Goal: Communication & Community: Participate in discussion

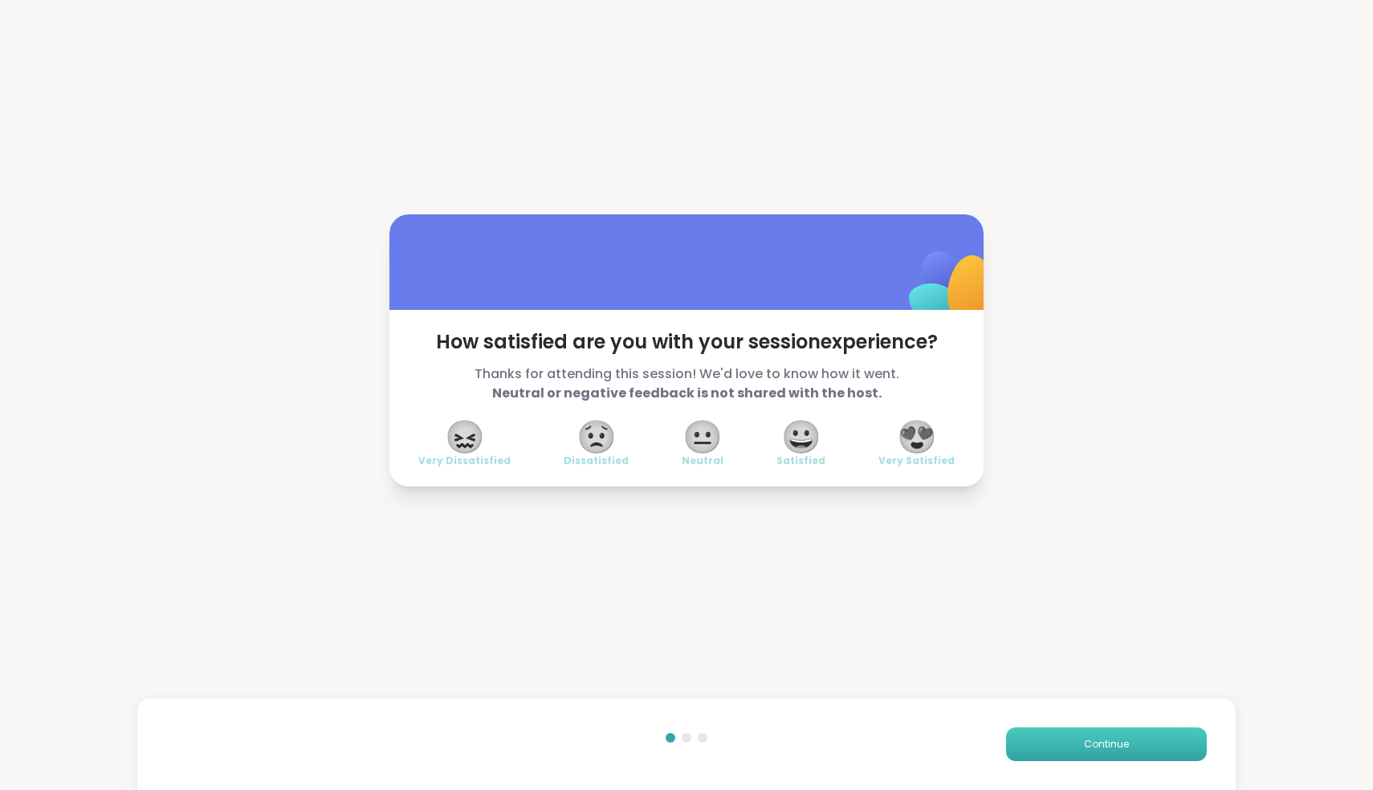
click at [1133, 757] on button "Continue" at bounding box center [1106, 745] width 201 height 34
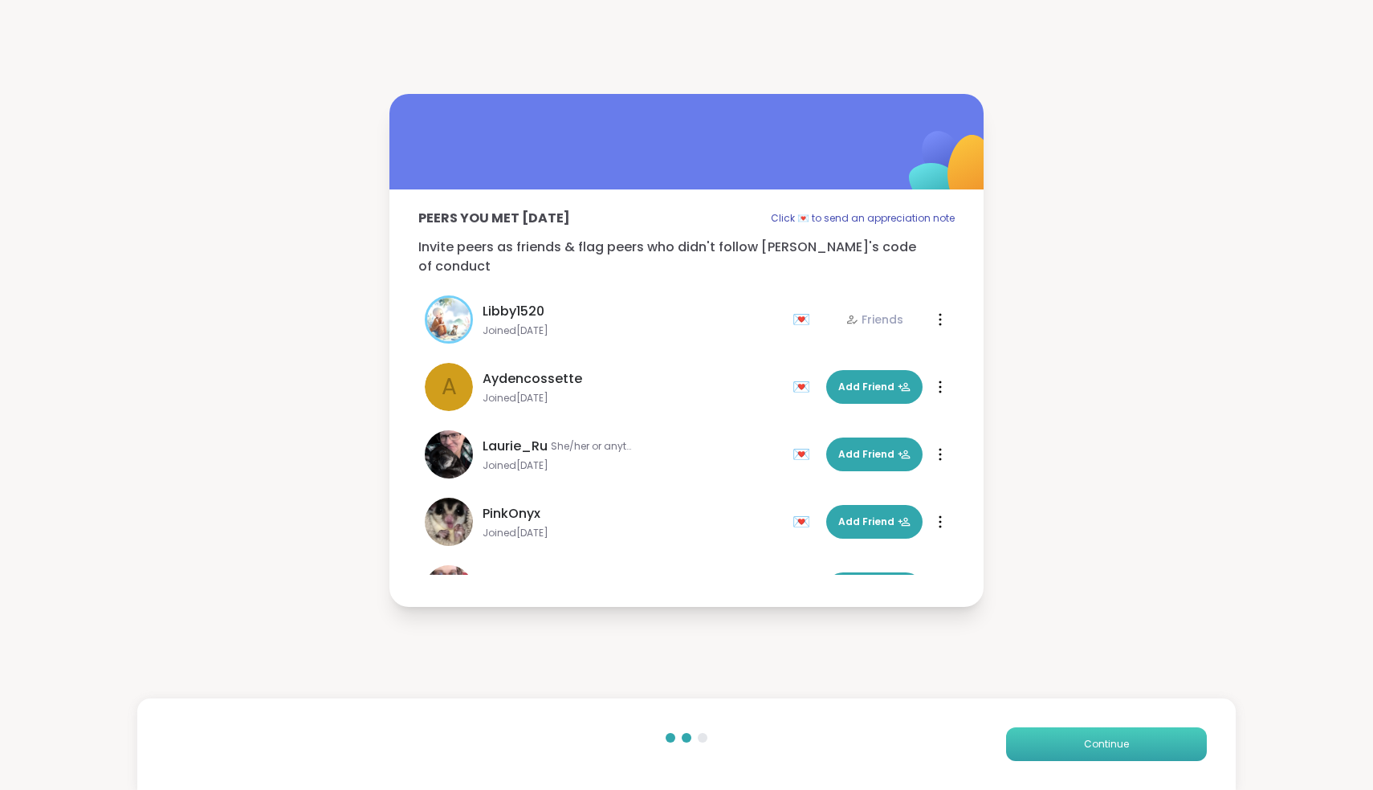
click at [1133, 757] on button "Continue" at bounding box center [1106, 745] width 201 height 34
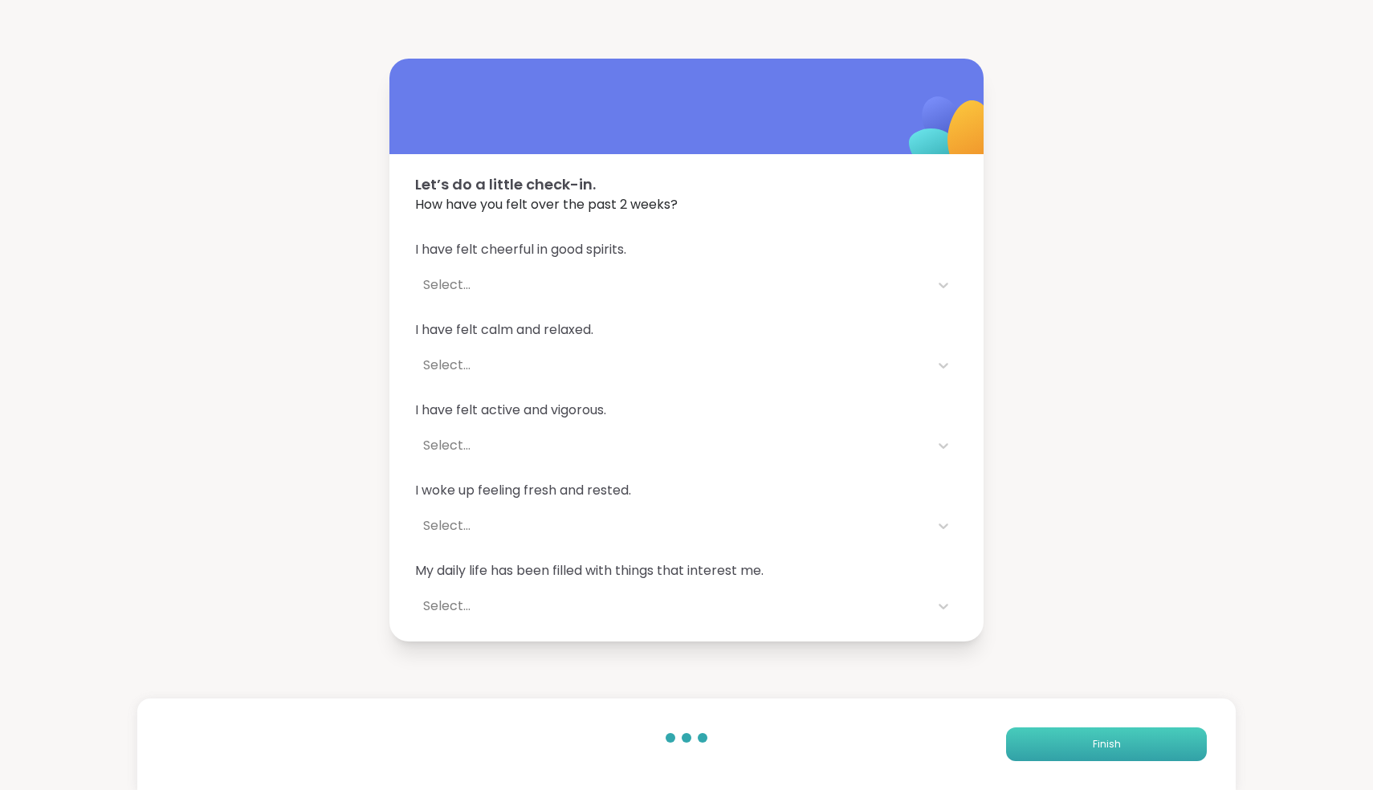
click at [1133, 757] on button "Finish" at bounding box center [1106, 745] width 201 height 34
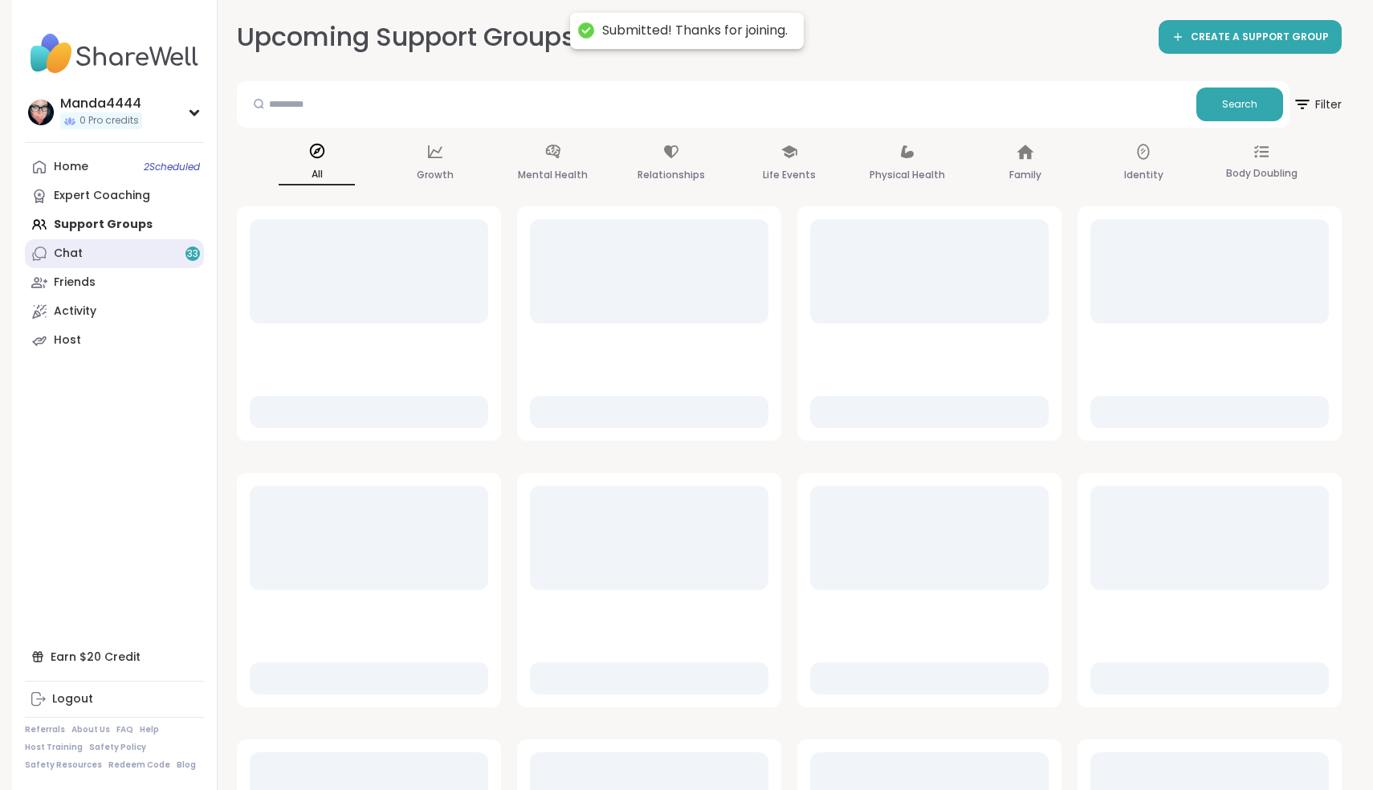
click at [131, 251] on link "Chat 33" at bounding box center [114, 253] width 179 height 29
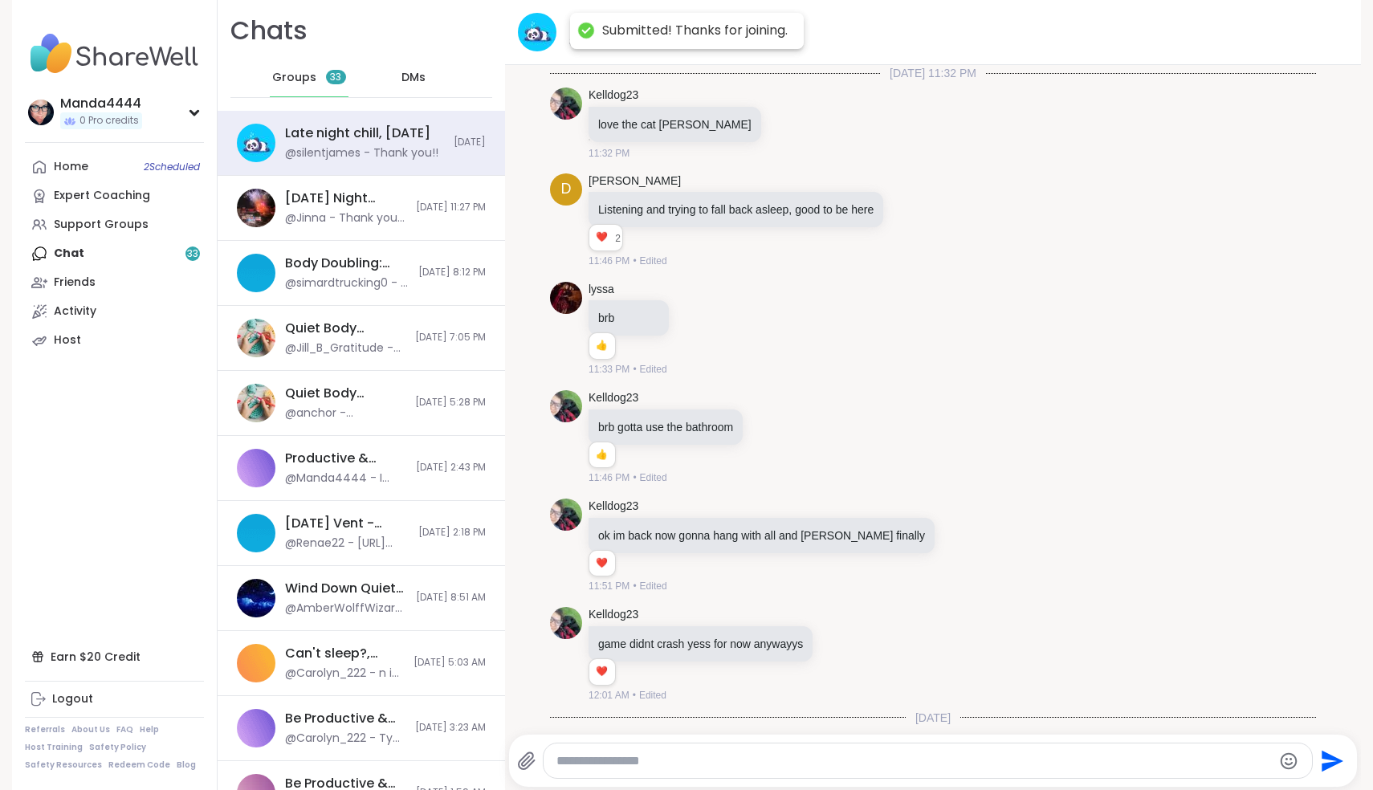
scroll to position [141, 0]
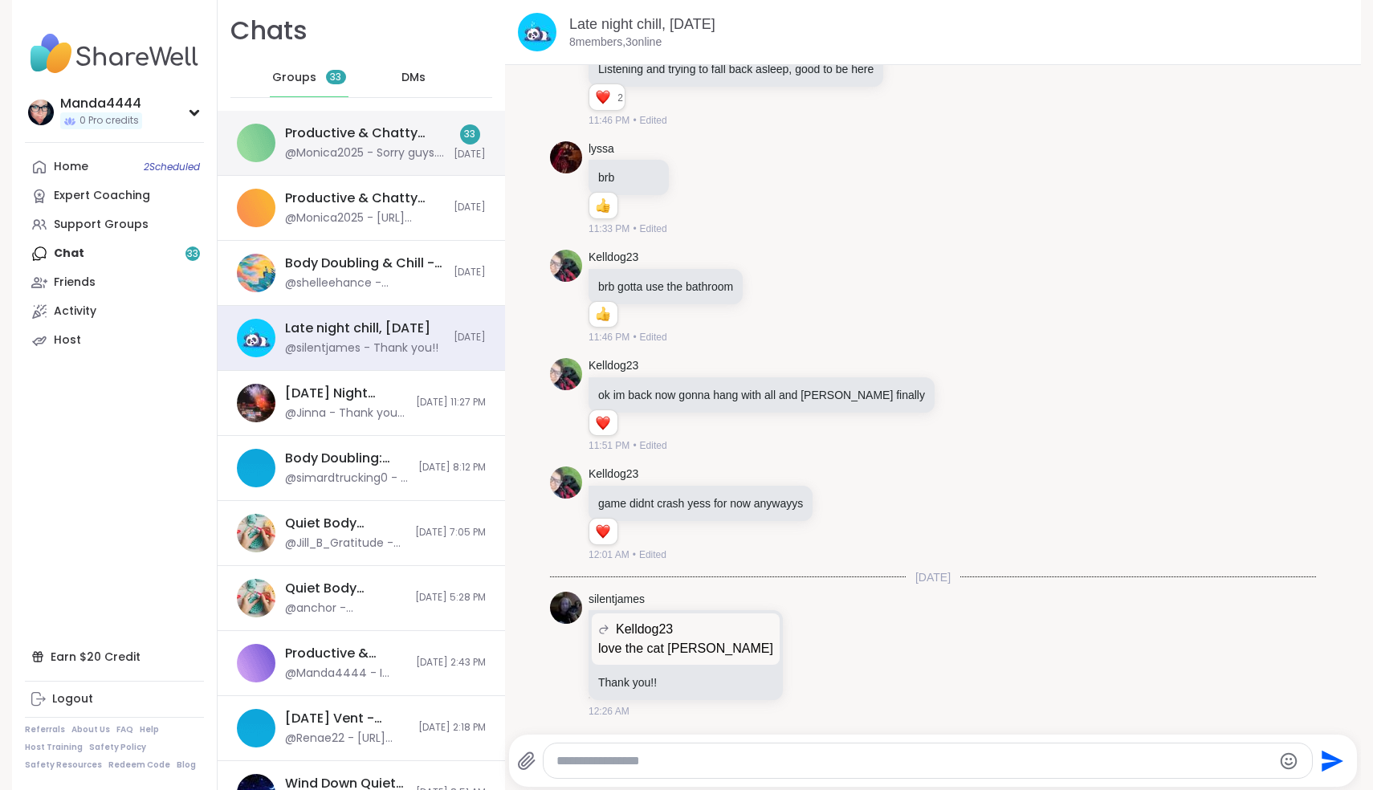
click at [432, 145] on div "Productive & Chatty Body Doubling Pt 3, [DATE] @Monica2025 - Sorry guys. I was …" at bounding box center [364, 142] width 159 height 37
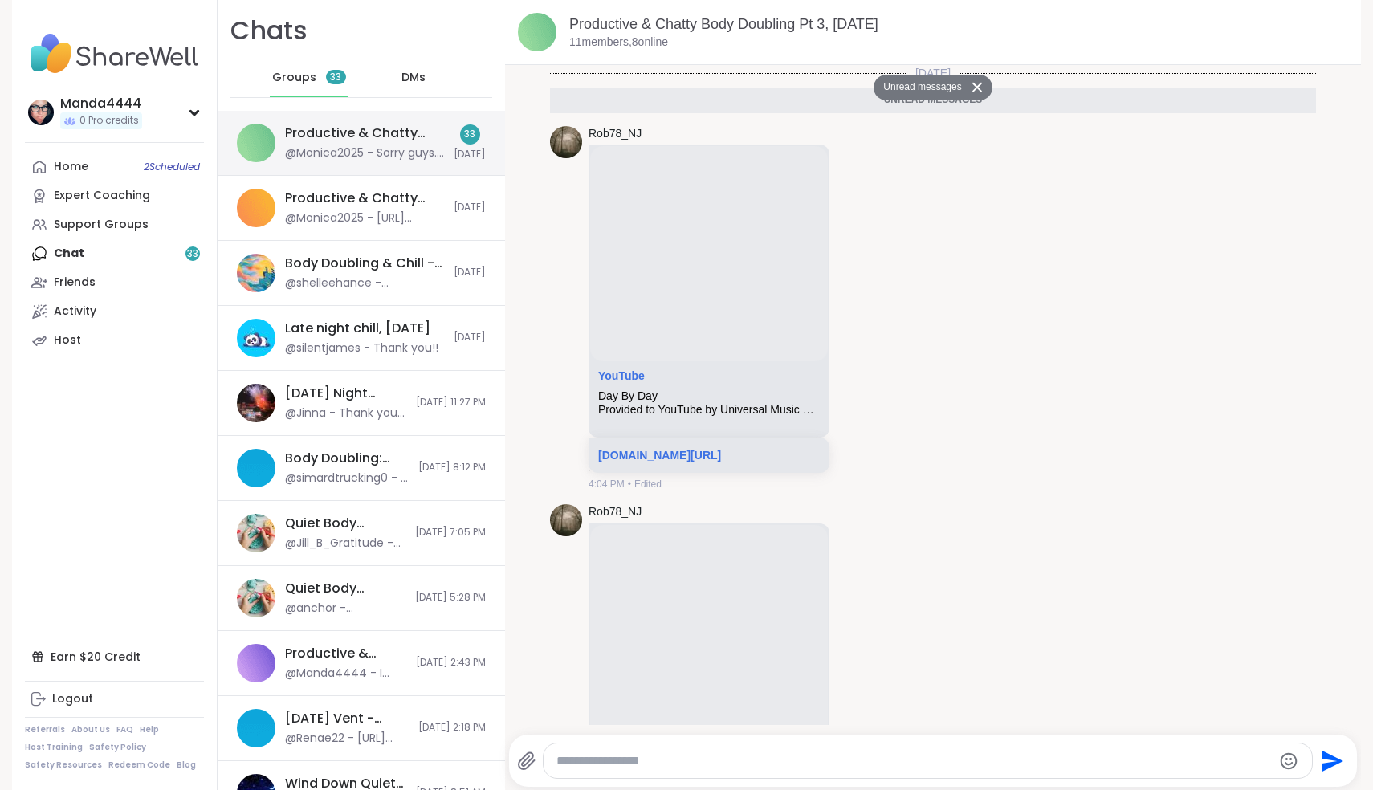
scroll to position [4063, 0]
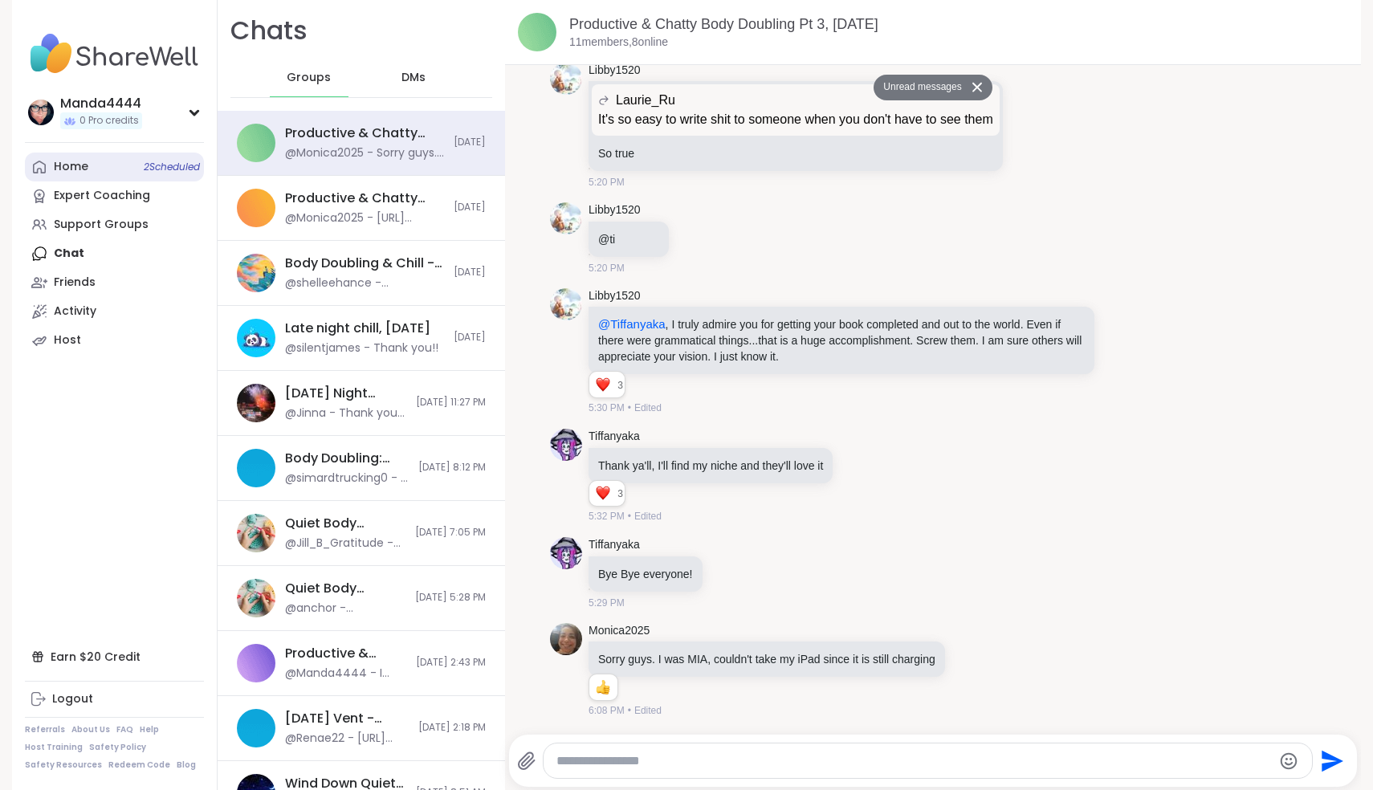
click at [83, 160] on div "Home 2 Scheduled" at bounding box center [71, 167] width 35 height 16
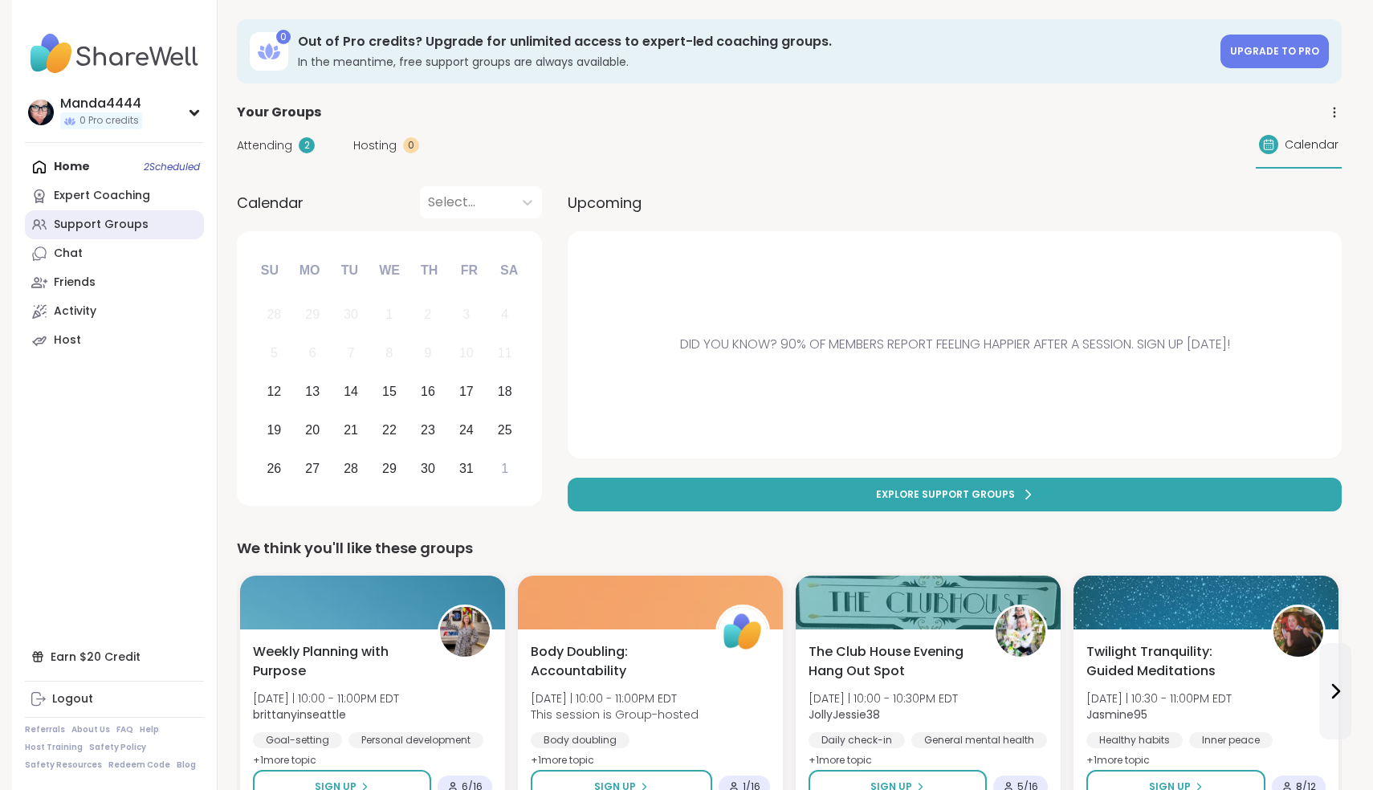
click at [88, 233] on div "Support Groups" at bounding box center [101, 225] width 95 height 16
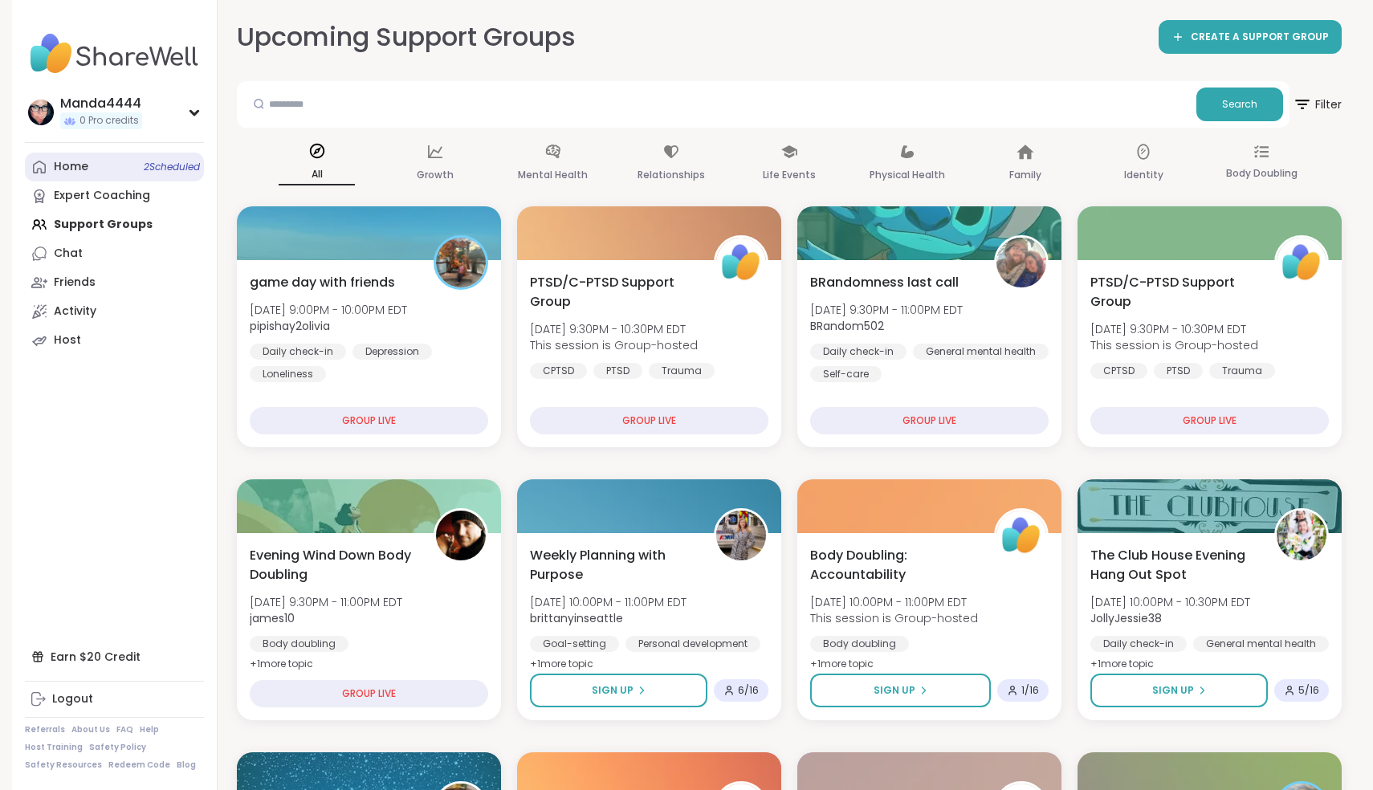
click at [67, 157] on link "Home 2 Scheduled" at bounding box center [114, 167] width 179 height 29
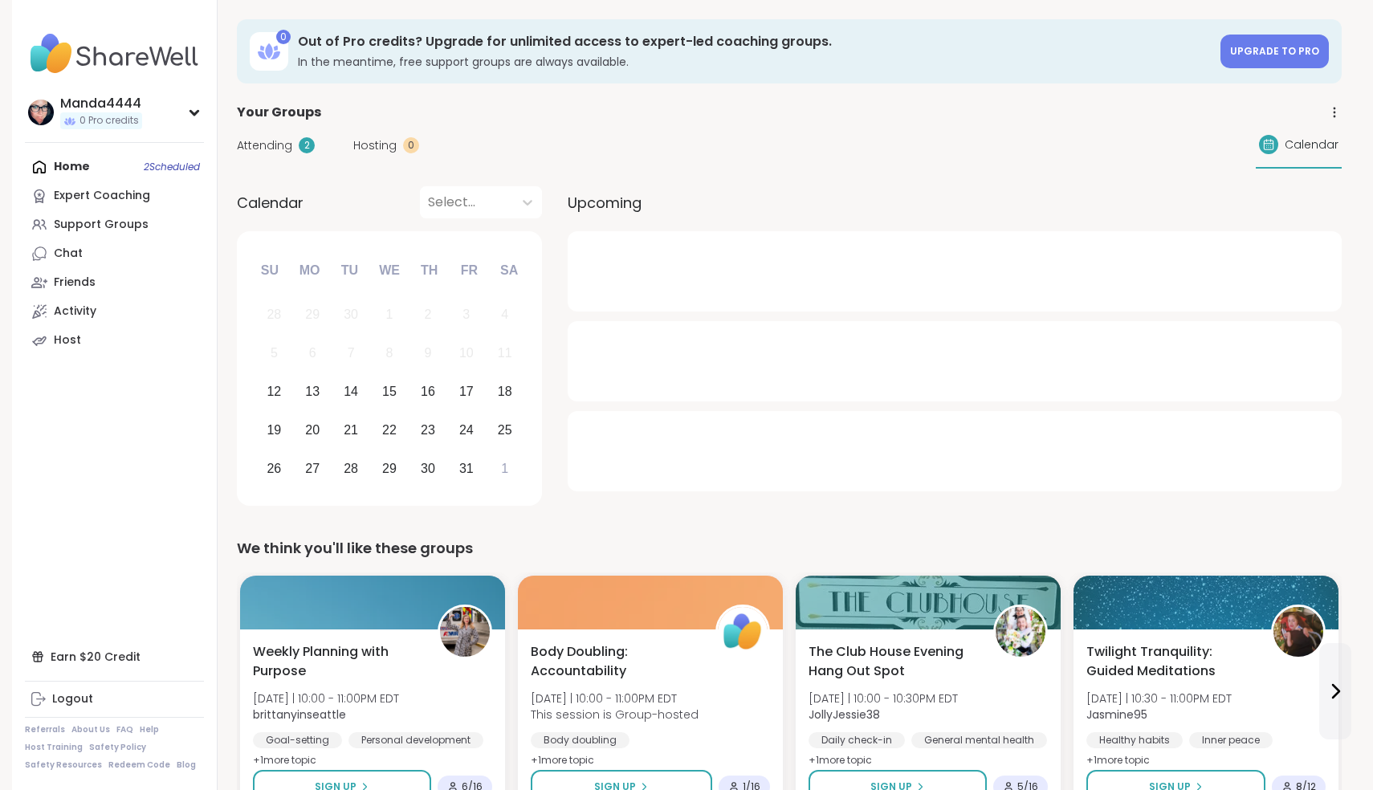
click at [286, 144] on span "Attending" at bounding box center [264, 145] width 55 height 17
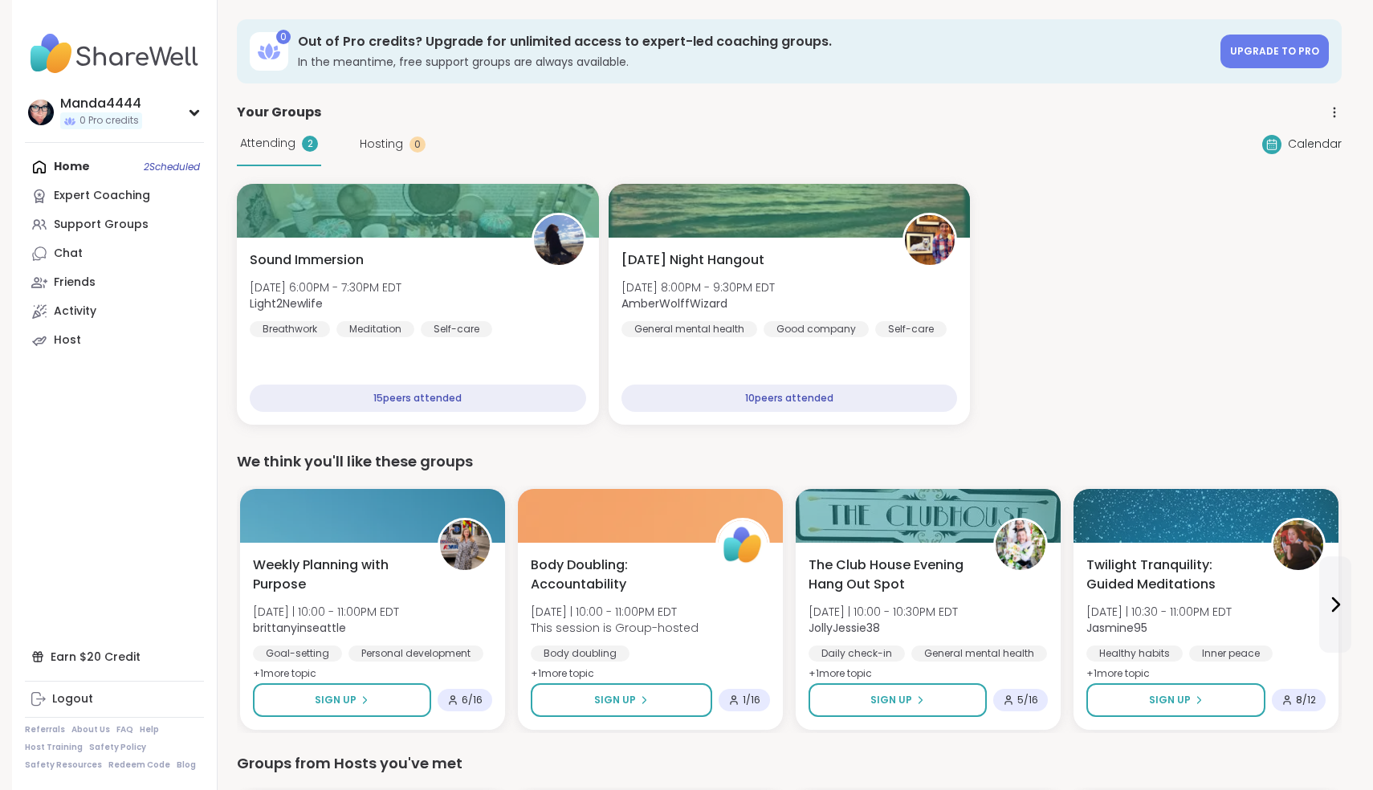
click at [64, 169] on div "Home 2 Scheduled Expert Coaching Support Groups Chat Friends Activity Host" at bounding box center [114, 254] width 179 height 202
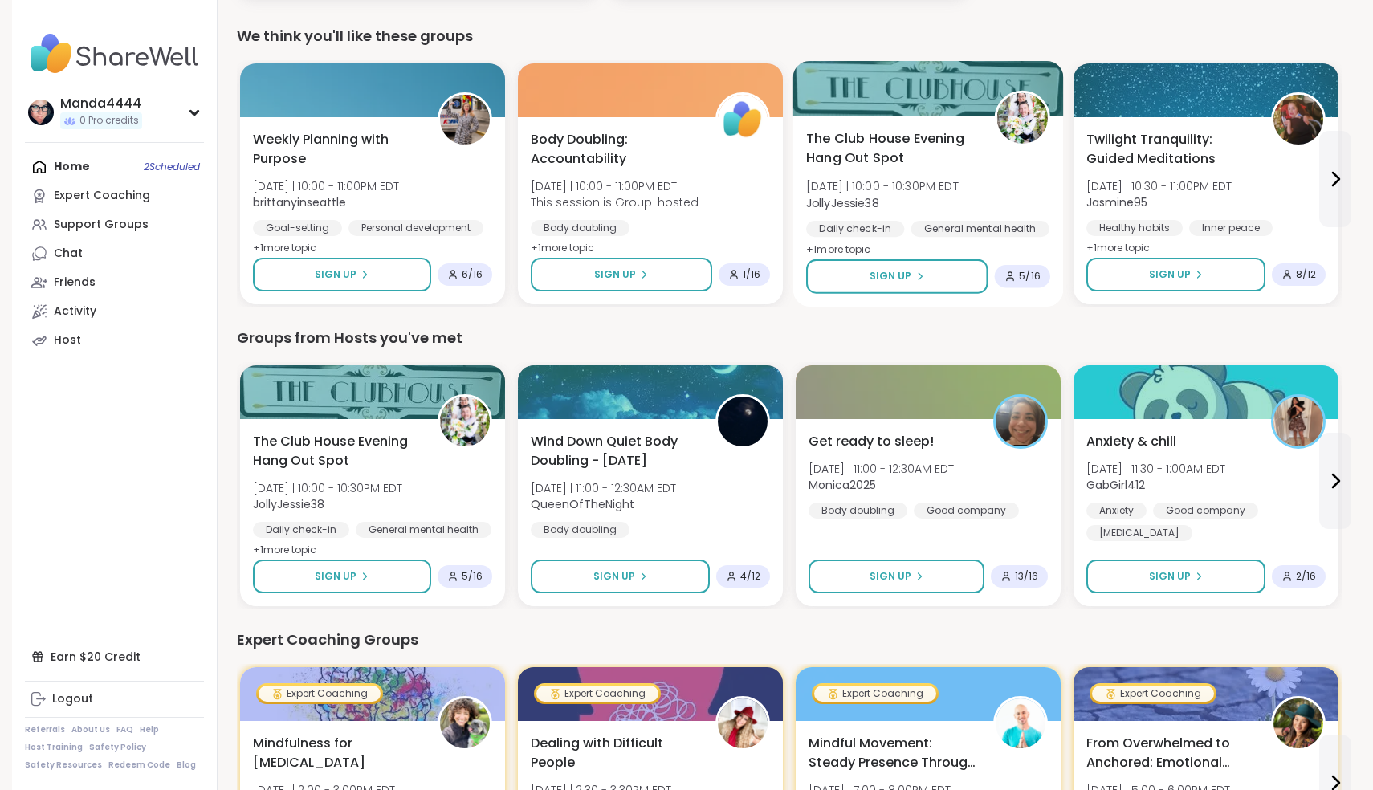
scroll to position [429, 0]
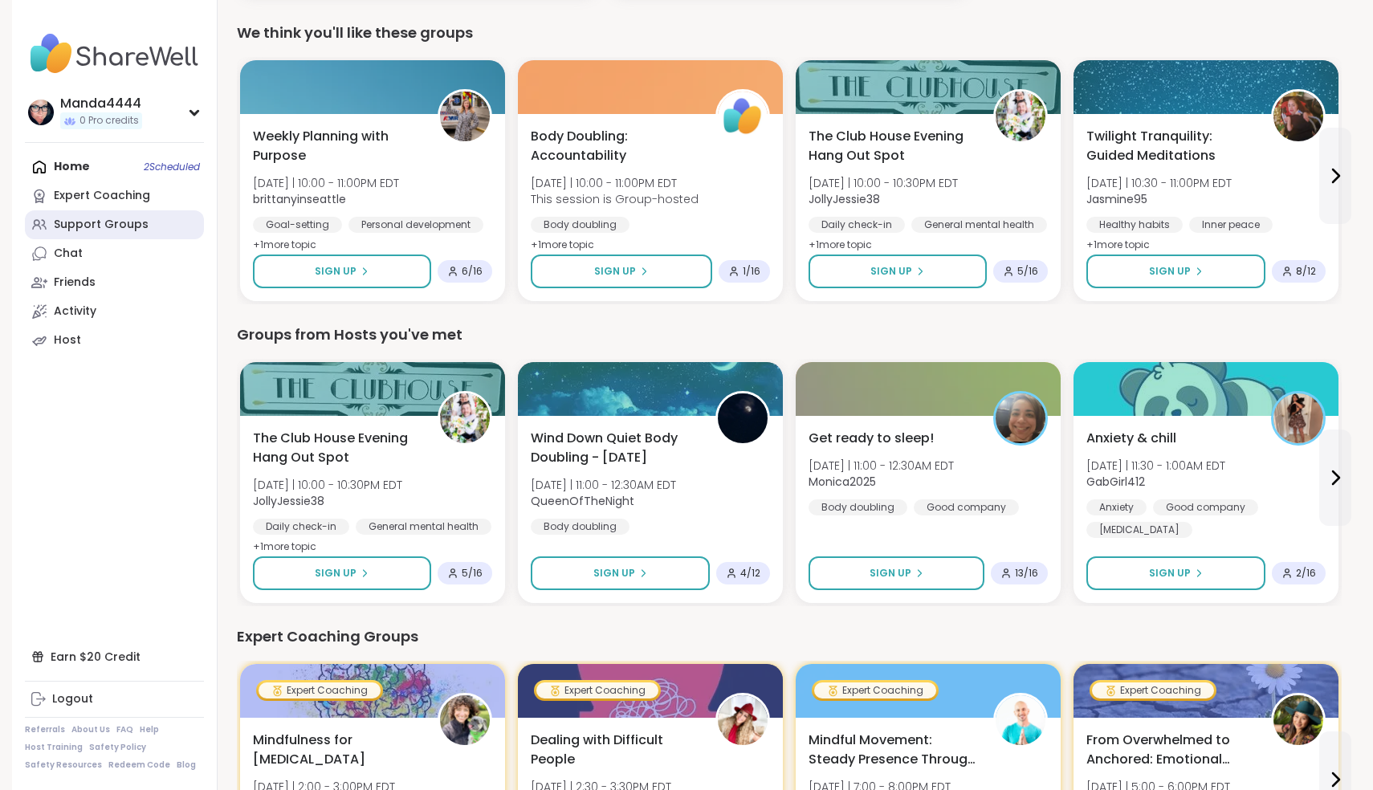
click at [104, 229] on div "Support Groups" at bounding box center [101, 225] width 95 height 16
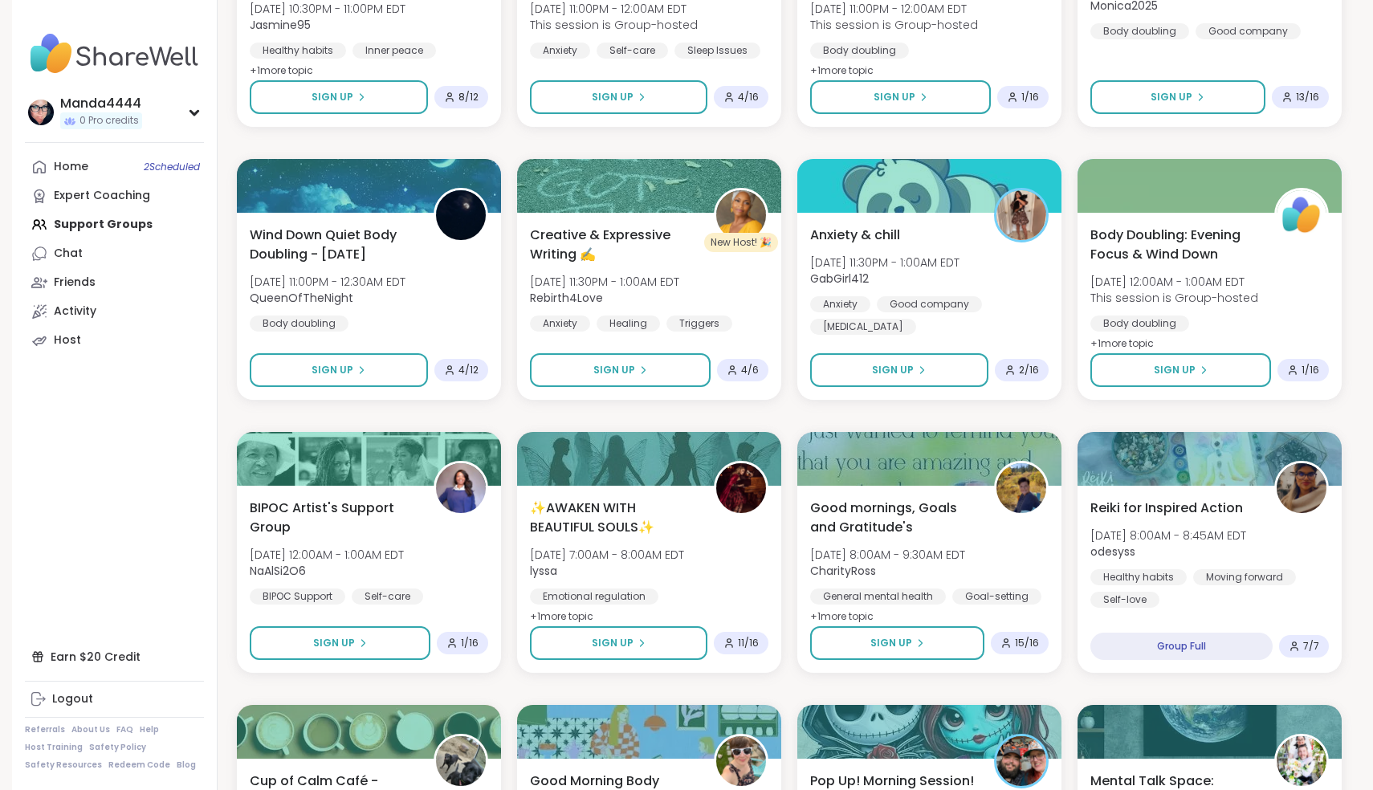
scroll to position [902, 0]
